Goal: Information Seeking & Learning: Learn about a topic

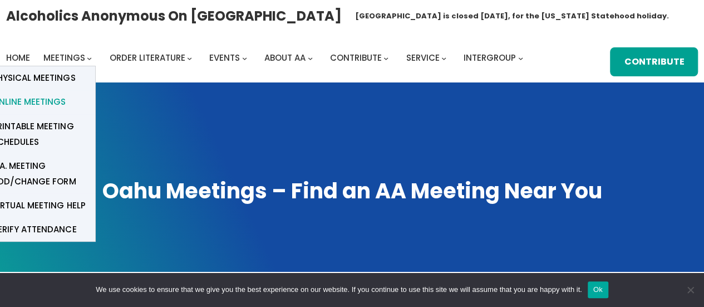
click at [52, 95] on span "Online Meetings" at bounding box center [28, 102] width 73 height 16
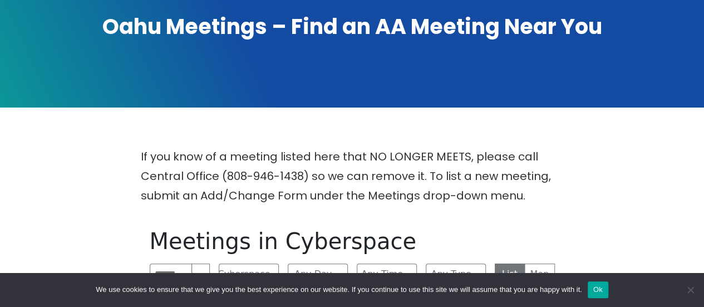
scroll to position [278, 0]
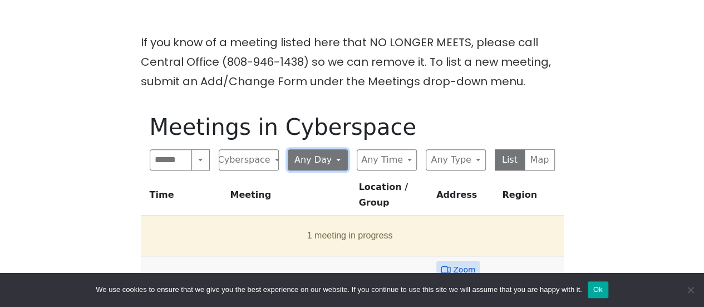
click at [318, 152] on button "Any Day" at bounding box center [318, 159] width 60 height 21
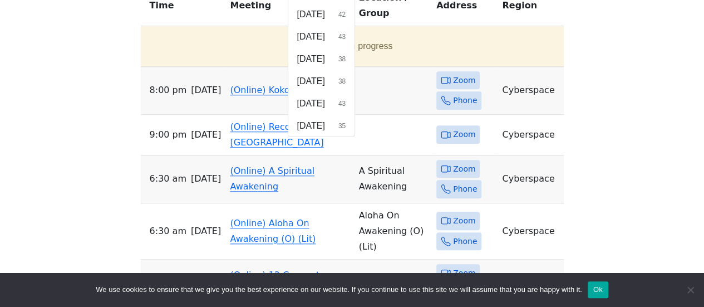
scroll to position [501, 0]
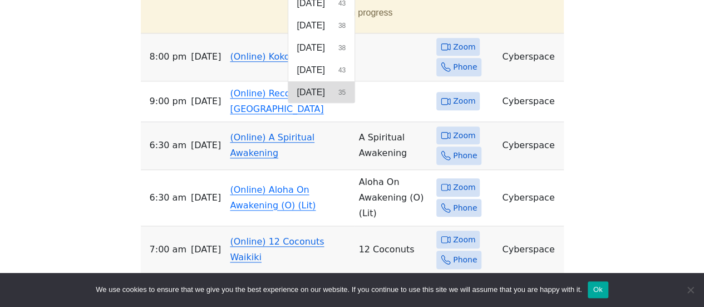
click at [316, 90] on span "[DATE]" at bounding box center [311, 92] width 28 height 13
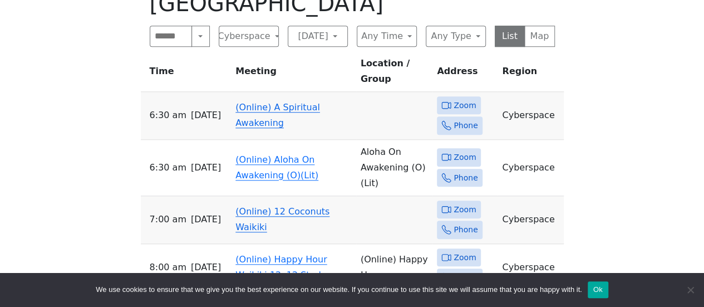
scroll to position [405, 0]
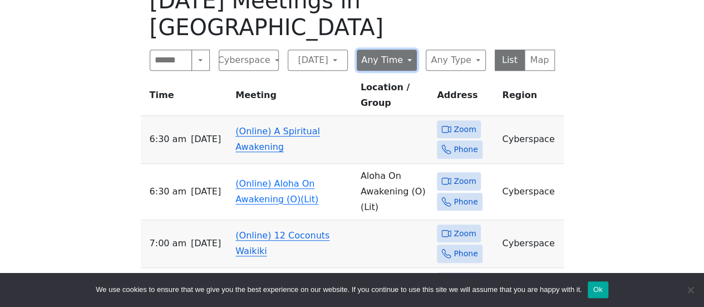
click at [405, 50] on button "Any Time" at bounding box center [387, 60] width 60 height 21
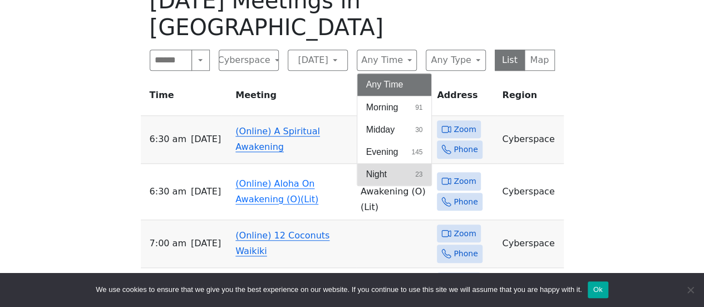
click at [397, 163] on button "Night 23" at bounding box center [394, 174] width 75 height 22
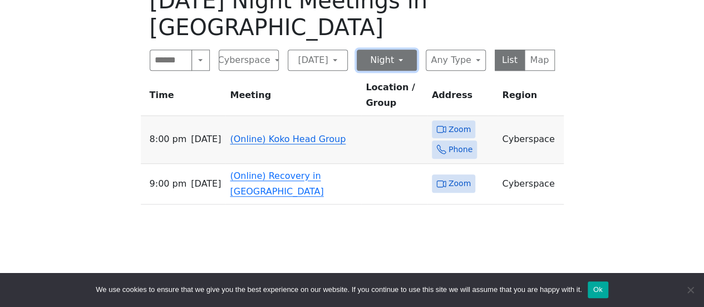
click at [407, 50] on button "Night" at bounding box center [387, 60] width 60 height 21
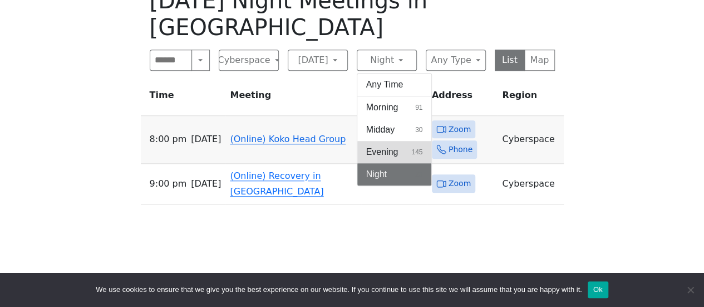
click at [385, 145] on span "Evening" at bounding box center [382, 151] width 32 height 13
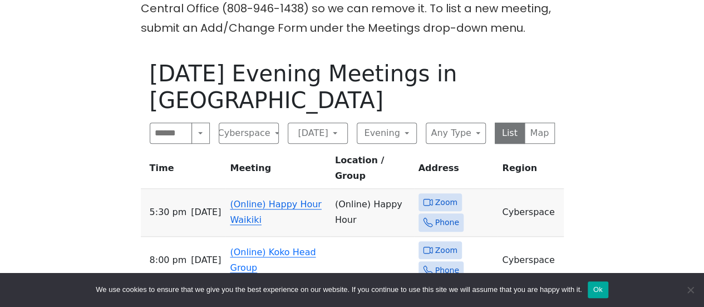
scroll to position [349, 0]
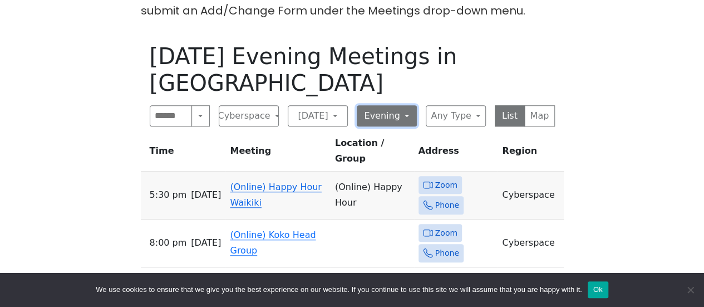
click at [407, 105] on button "Evening" at bounding box center [387, 115] width 60 height 21
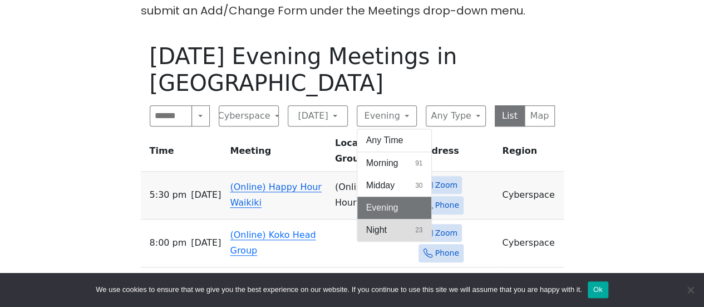
click at [392, 219] on button "Night 23" at bounding box center [394, 230] width 75 height 22
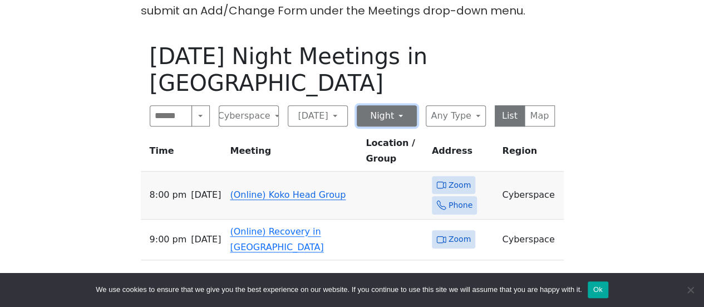
click at [386, 105] on button "Night" at bounding box center [387, 115] width 60 height 21
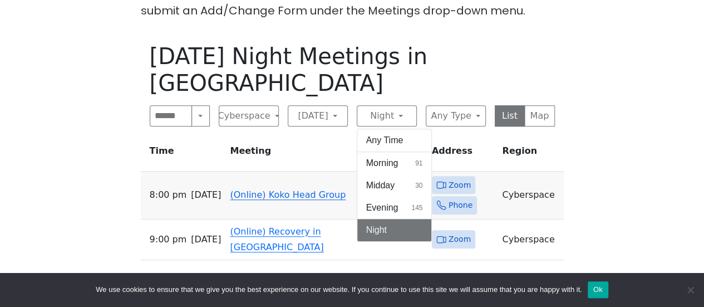
click at [371, 196] on button "Evening 145" at bounding box center [394, 207] width 75 height 22
